Goal: Task Accomplishment & Management: Complete application form

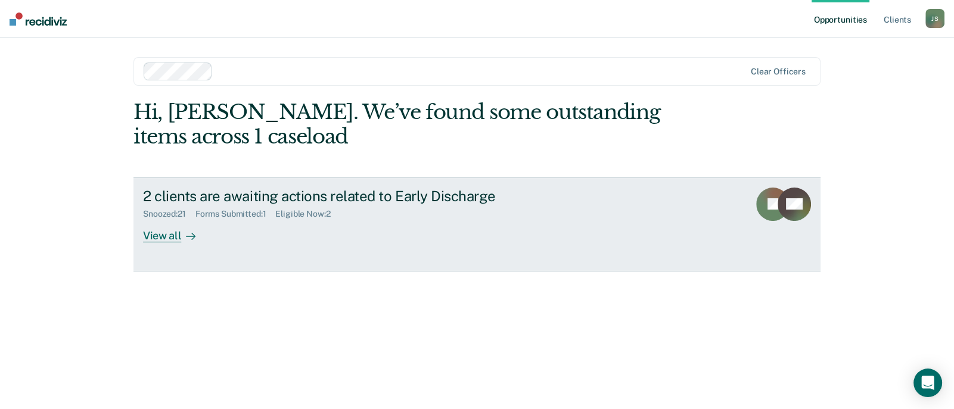
click at [257, 213] on div "Forms Submitted : 1" at bounding box center [235, 214] width 80 height 10
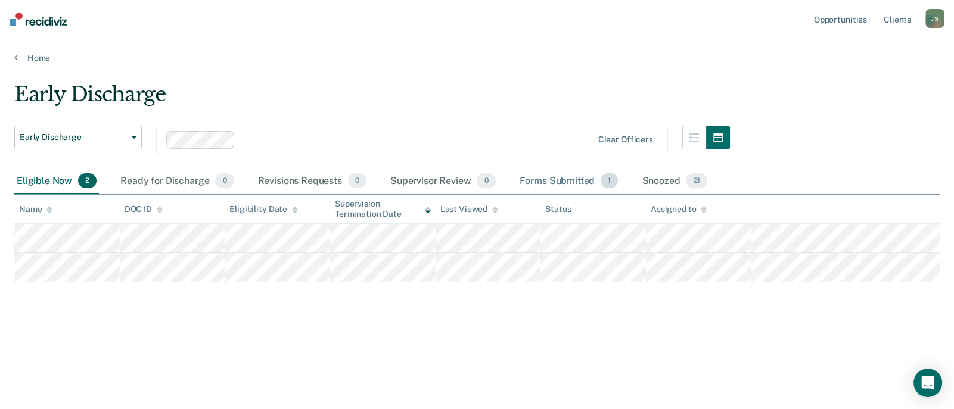
click at [574, 177] on div "Forms Submitted 1" at bounding box center [569, 182] width 104 height 26
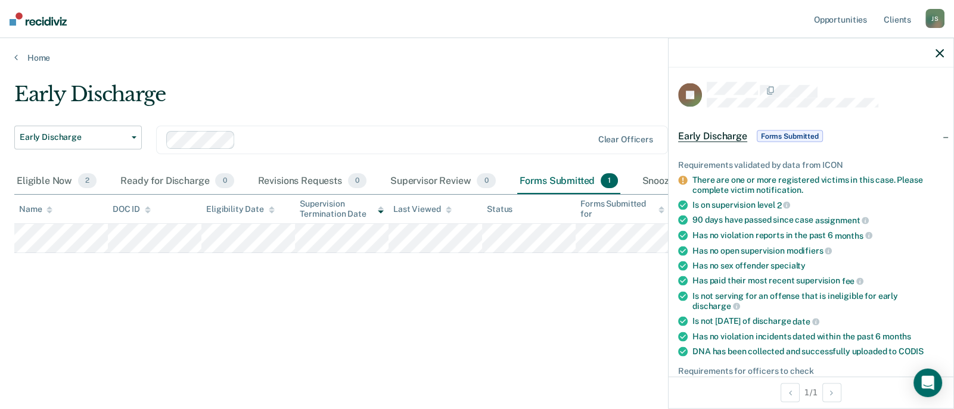
click at [730, 136] on span "Early Discharge" at bounding box center [712, 137] width 69 height 12
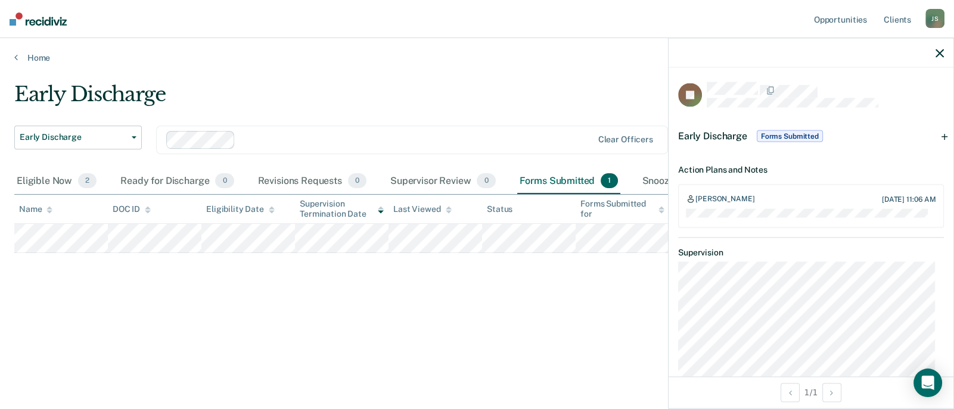
click at [785, 135] on span "Forms Submitted" at bounding box center [790, 137] width 66 height 12
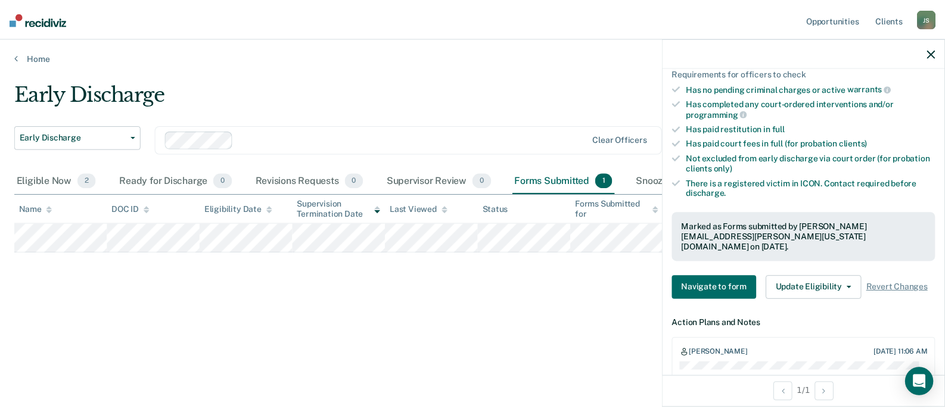
scroll to position [358, 0]
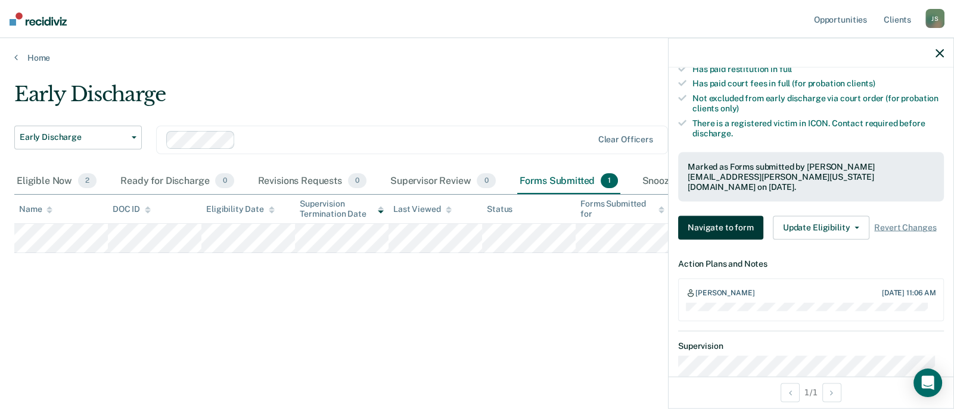
click at [716, 216] on button "Navigate to form" at bounding box center [720, 228] width 85 height 24
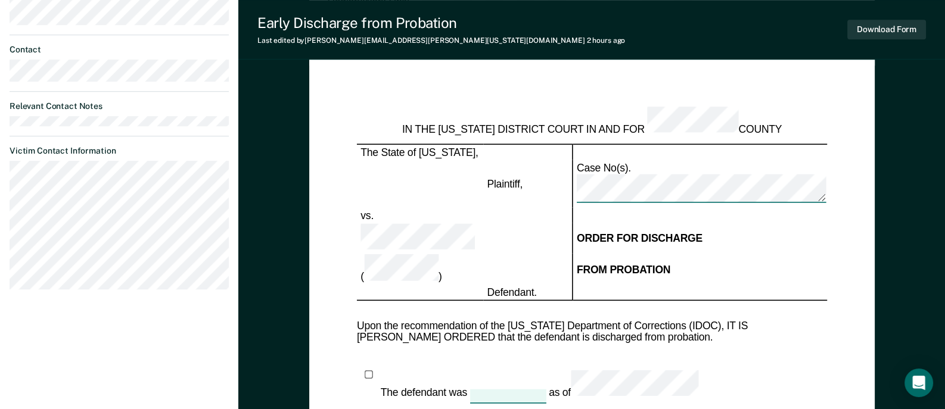
scroll to position [487, 0]
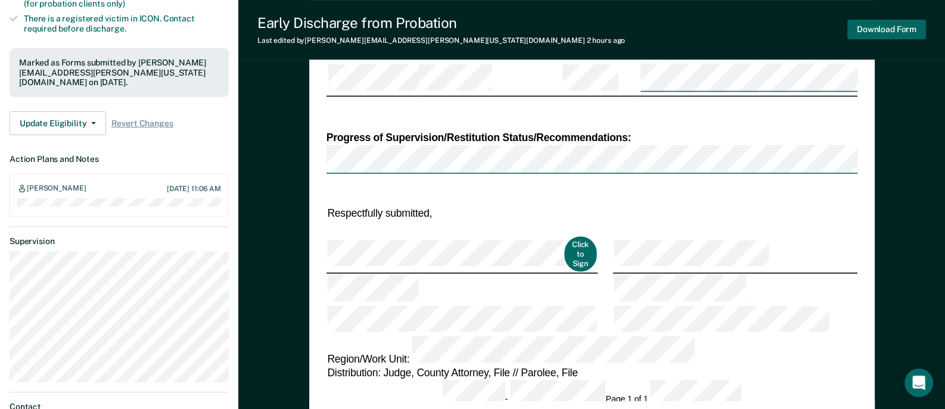
click at [888, 31] on button "Download Form" at bounding box center [886, 30] width 79 height 20
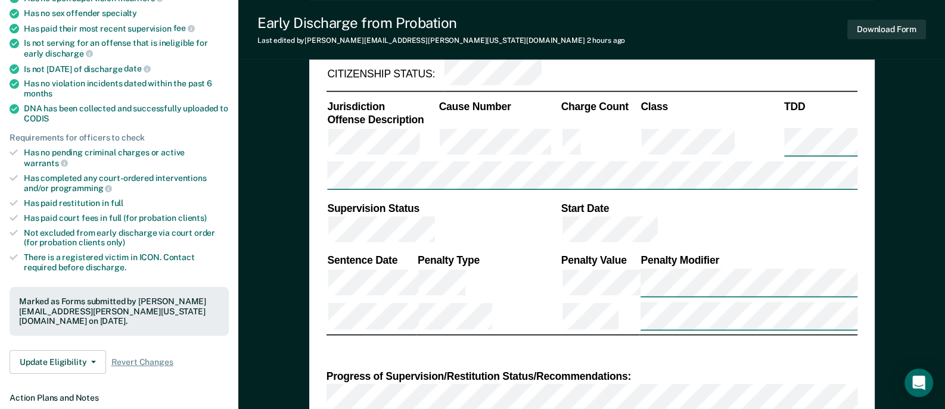
scroll to position [308, 0]
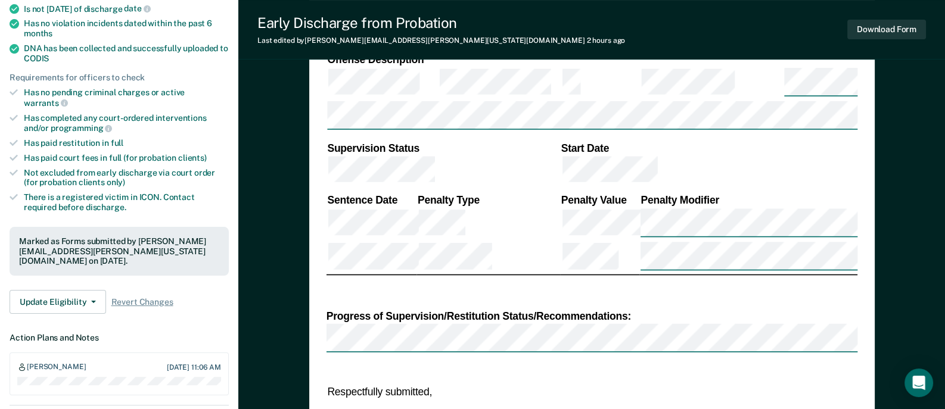
type textarea "x"
click at [876, 32] on button "Download Form" at bounding box center [886, 30] width 79 height 20
